Goal: Information Seeking & Learning: Learn about a topic

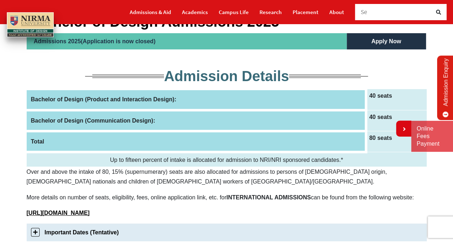
scroll to position [108, 0]
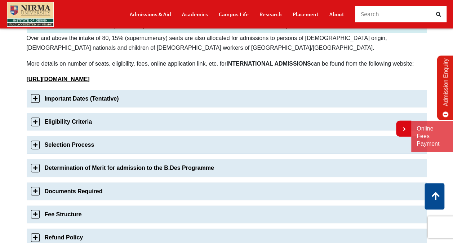
scroll to position [216, 0]
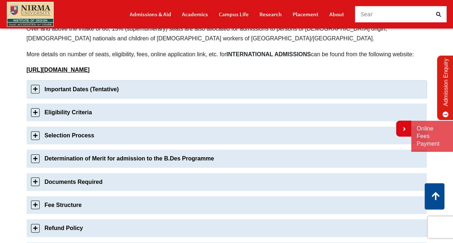
click at [27, 87] on link "Important Dates (Tentative)" at bounding box center [227, 89] width 400 height 18
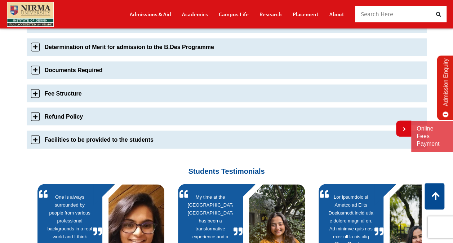
scroll to position [610, 0]
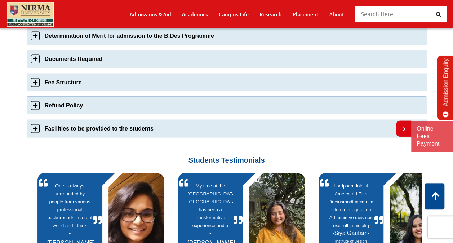
click at [27, 96] on link "Refund Policy" at bounding box center [227, 105] width 400 height 18
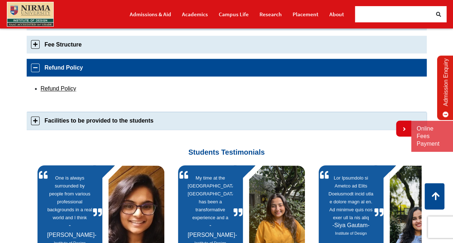
scroll to position [391, 0]
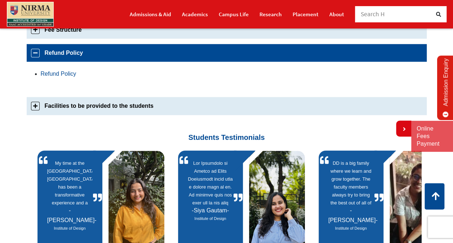
click at [53, 72] on link "Refund Policy" at bounding box center [59, 74] width 36 height 6
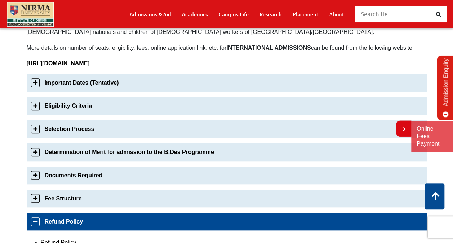
scroll to position [211, 0]
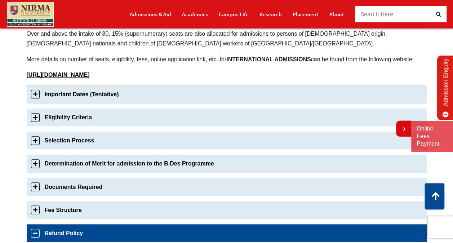
click at [27, 89] on link "Important Dates (Tentative)" at bounding box center [227, 94] width 400 height 18
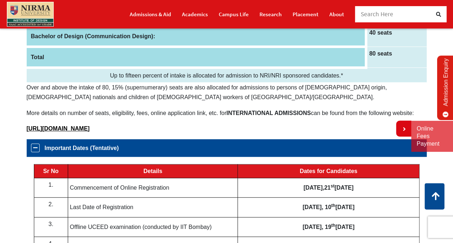
scroll to position [144, 0]
